Goal: Task Accomplishment & Management: Manage account settings

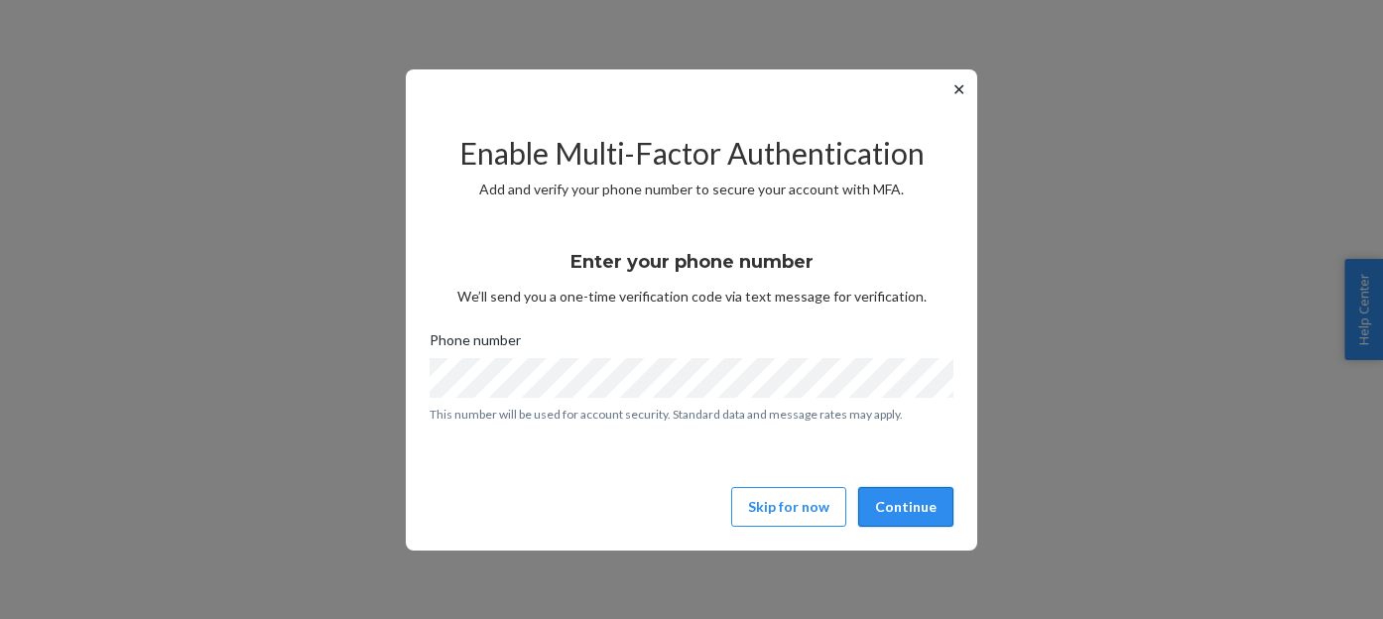
click at [920, 507] on button "Continue" at bounding box center [905, 507] width 95 height 40
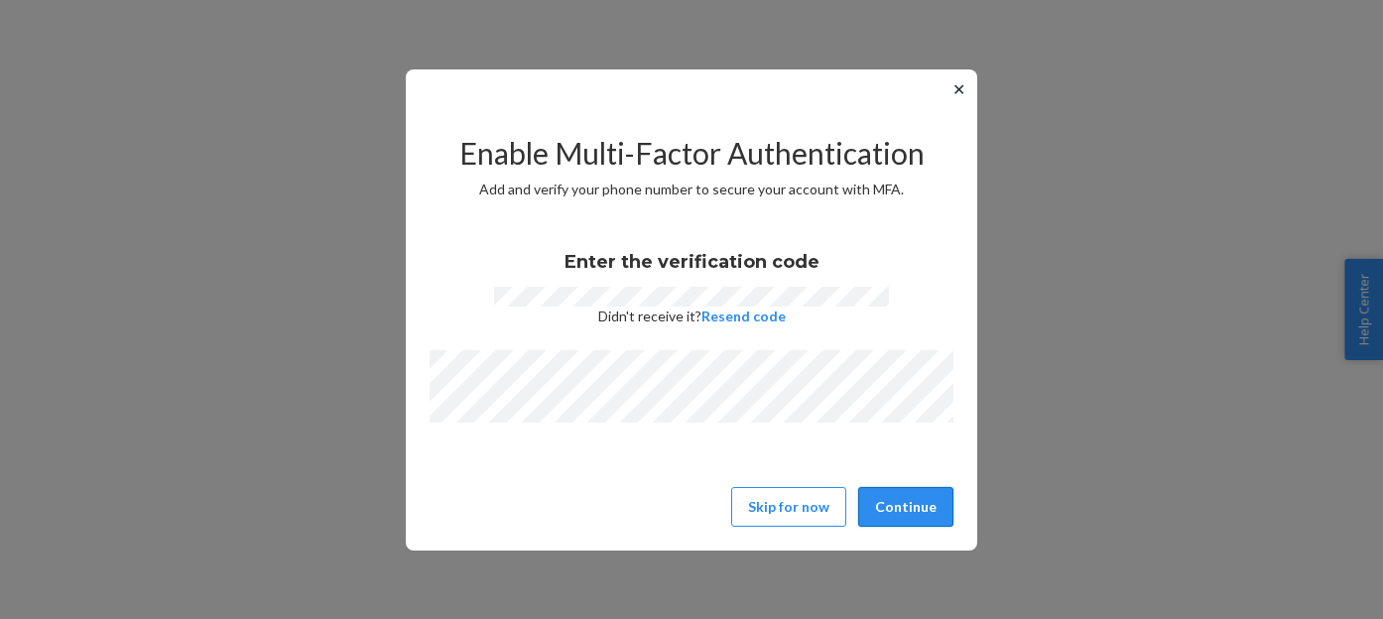
click at [907, 491] on button "Continue" at bounding box center [905, 507] width 95 height 40
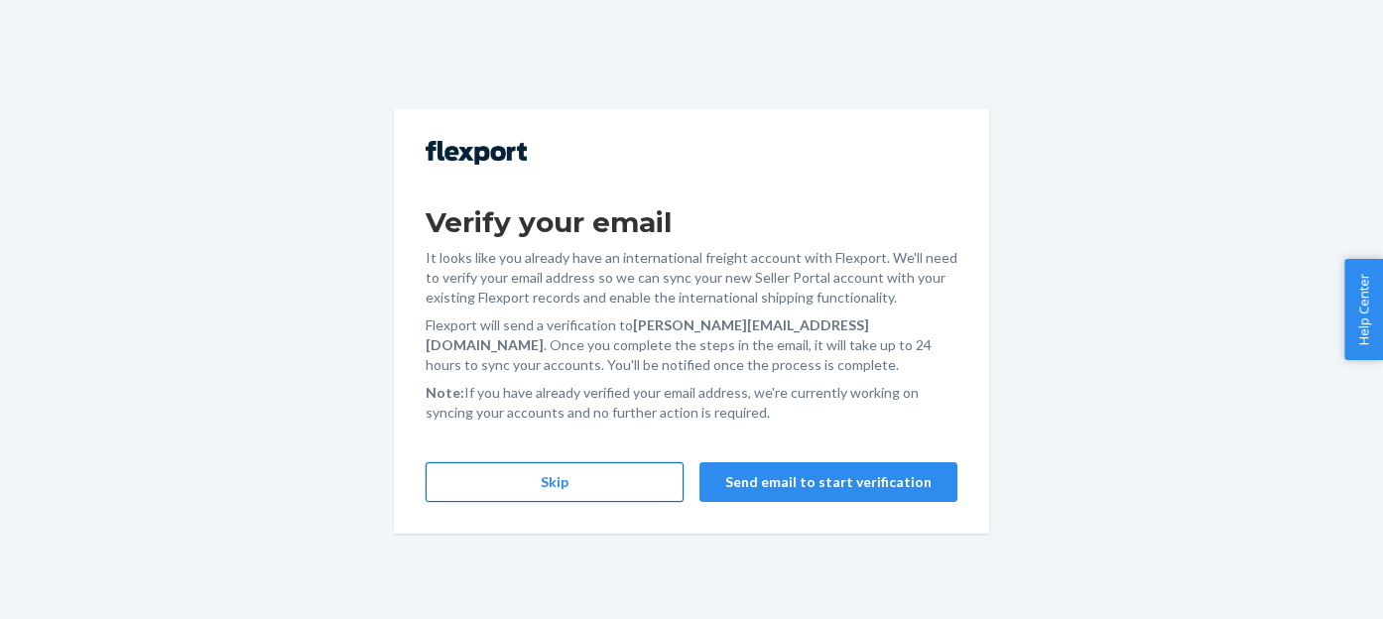
click at [633, 478] on button "Skip" at bounding box center [555, 482] width 258 height 40
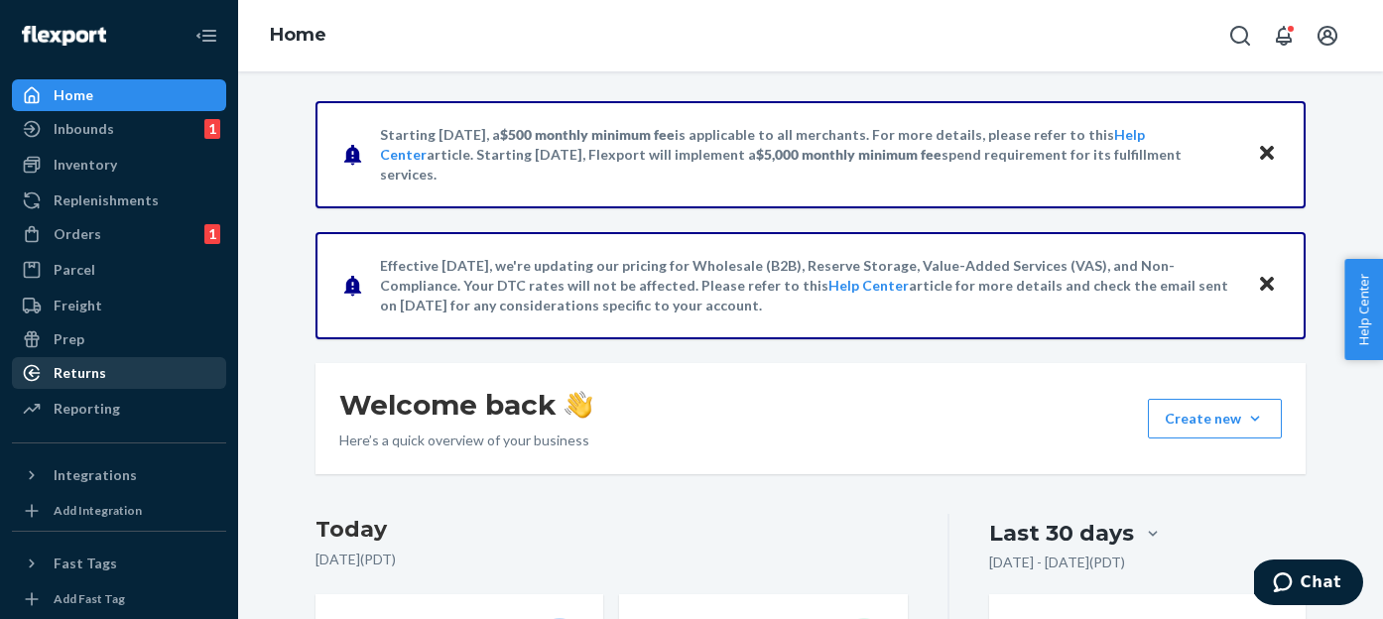
click at [138, 371] on div "Returns" at bounding box center [119, 373] width 210 height 28
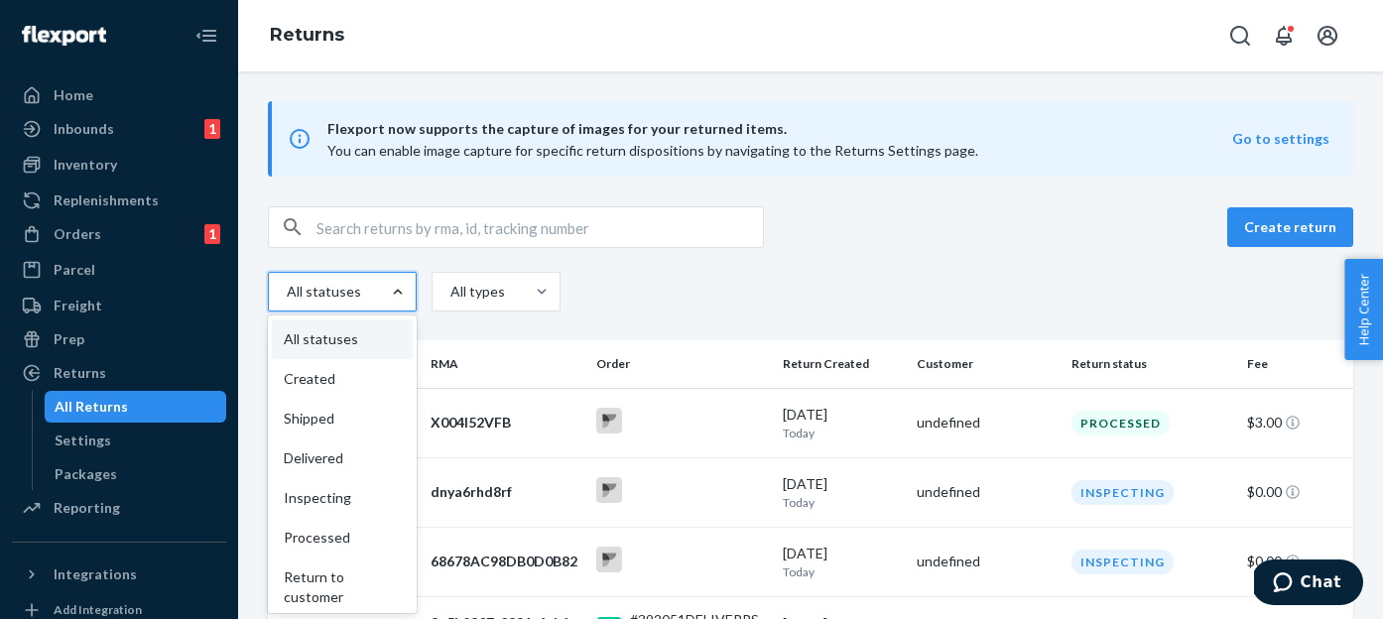
click at [381, 293] on div at bounding box center [398, 292] width 36 height 20
click at [262, 292] on input "option All statuses focused, 1 of 9. 9 results available. Use Up and Down to ch…" at bounding box center [262, 292] width 0 height 0
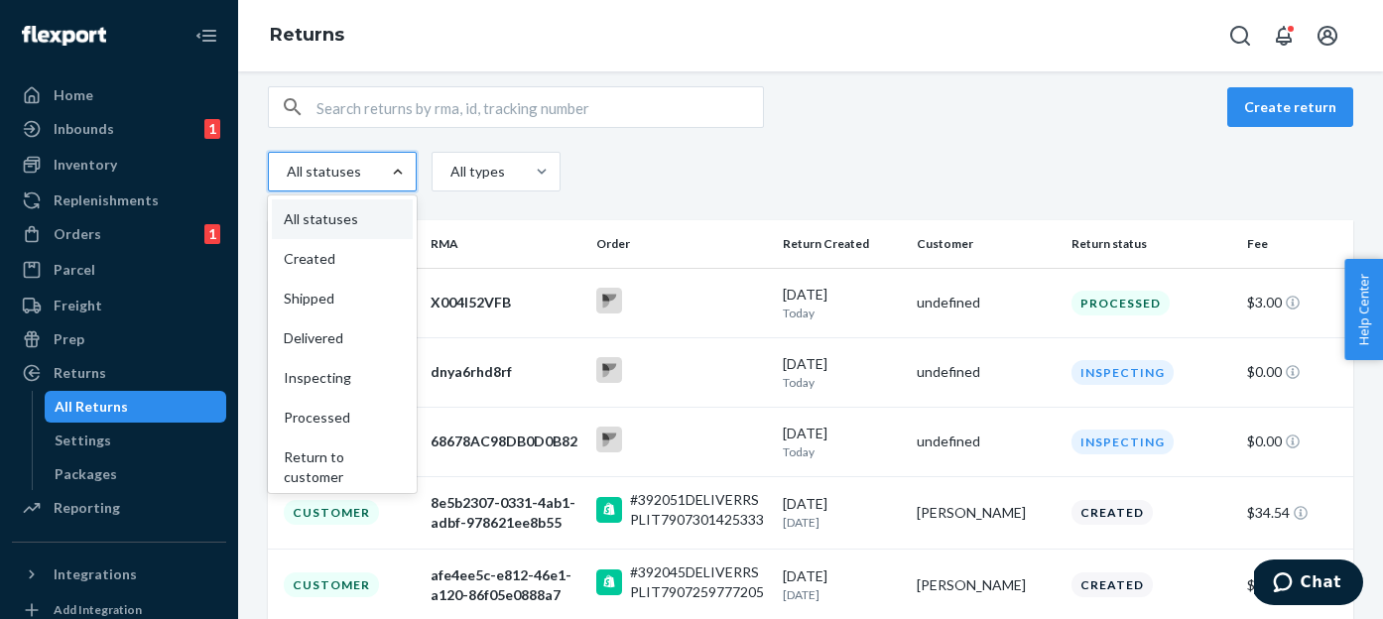
click at [452, 211] on div "Create return option Shipped focused, 3 of 9. 9 results available. Use Up and D…" at bounding box center [810, 588] width 1115 height 1005
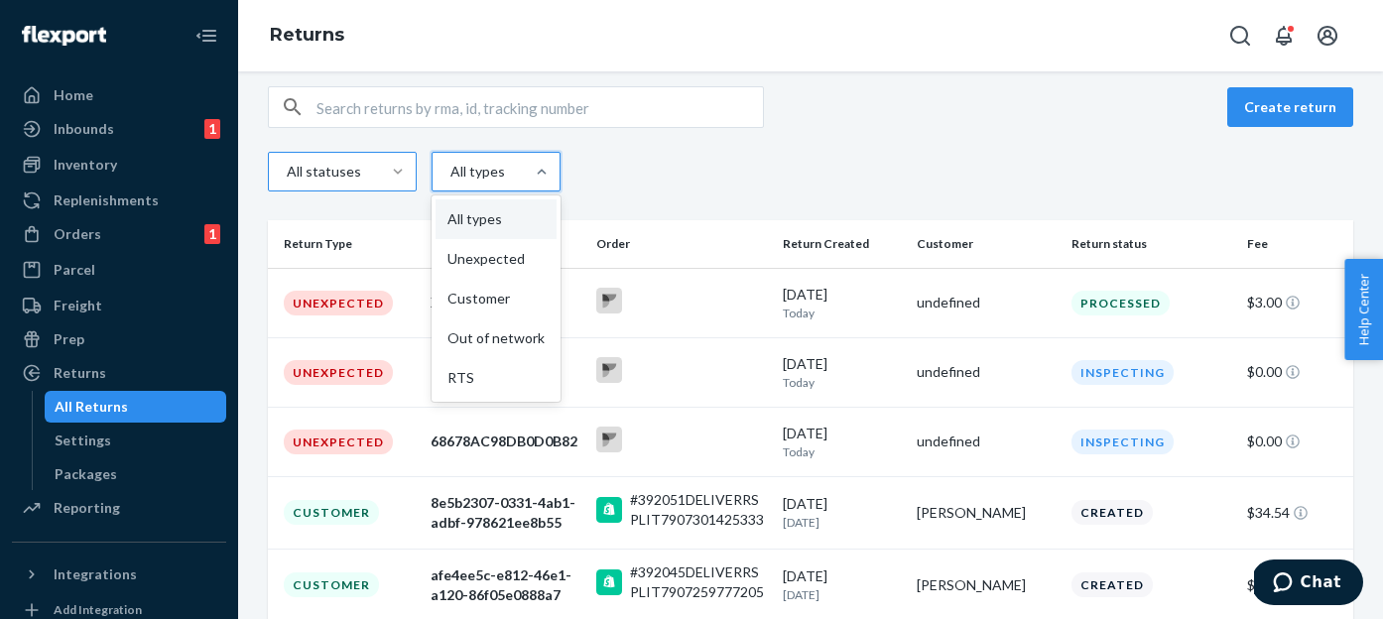
click at [494, 175] on div "All types" at bounding box center [477, 172] width 52 height 20
click at [406, 172] on input "option All types focused, 1 of 5. 5 results available. Use Up and Down to choos…" at bounding box center [406, 172] width 0 height 0
